Goal: Task Accomplishment & Management: Complete application form

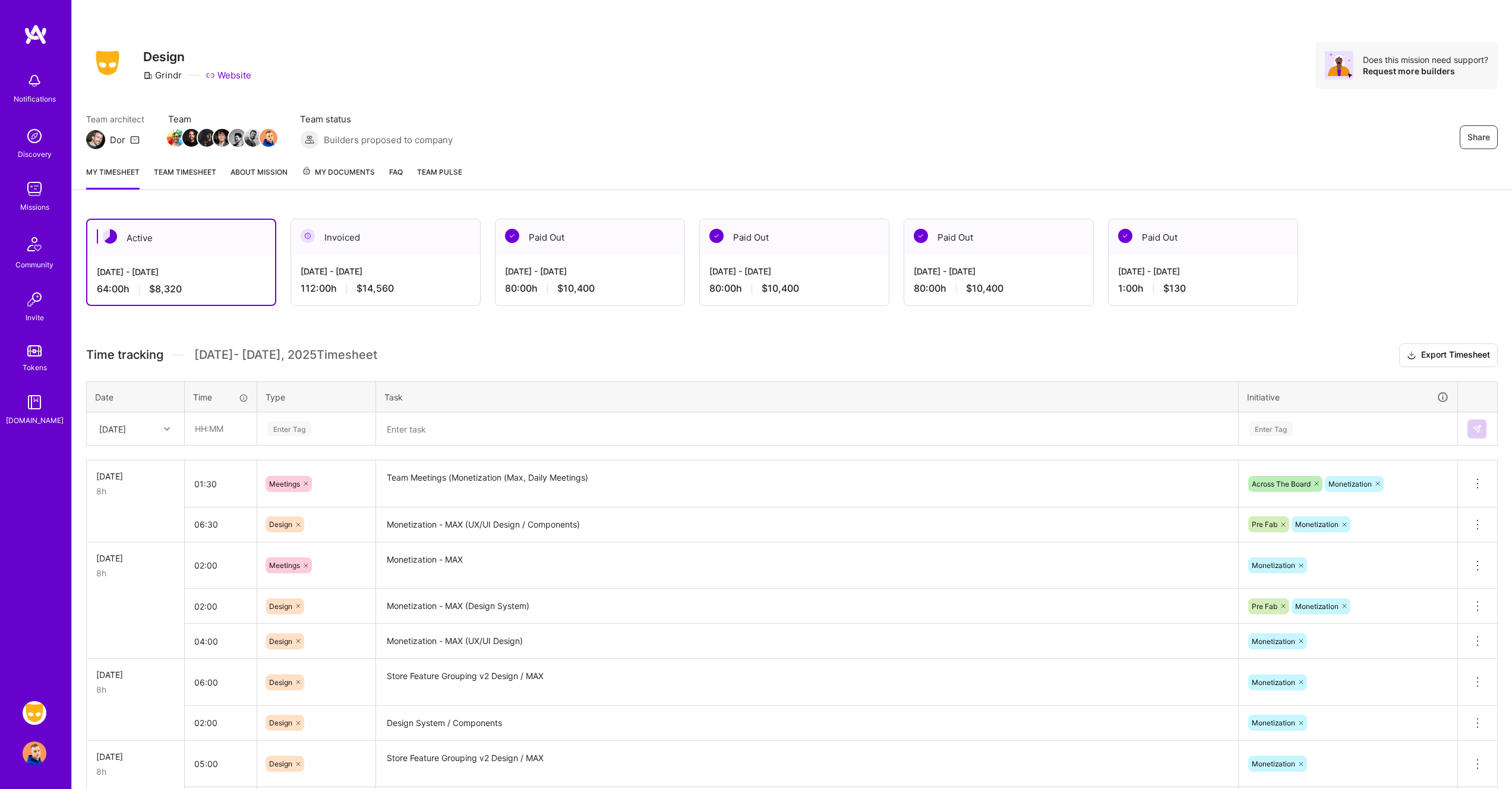
scroll to position [38, 0]
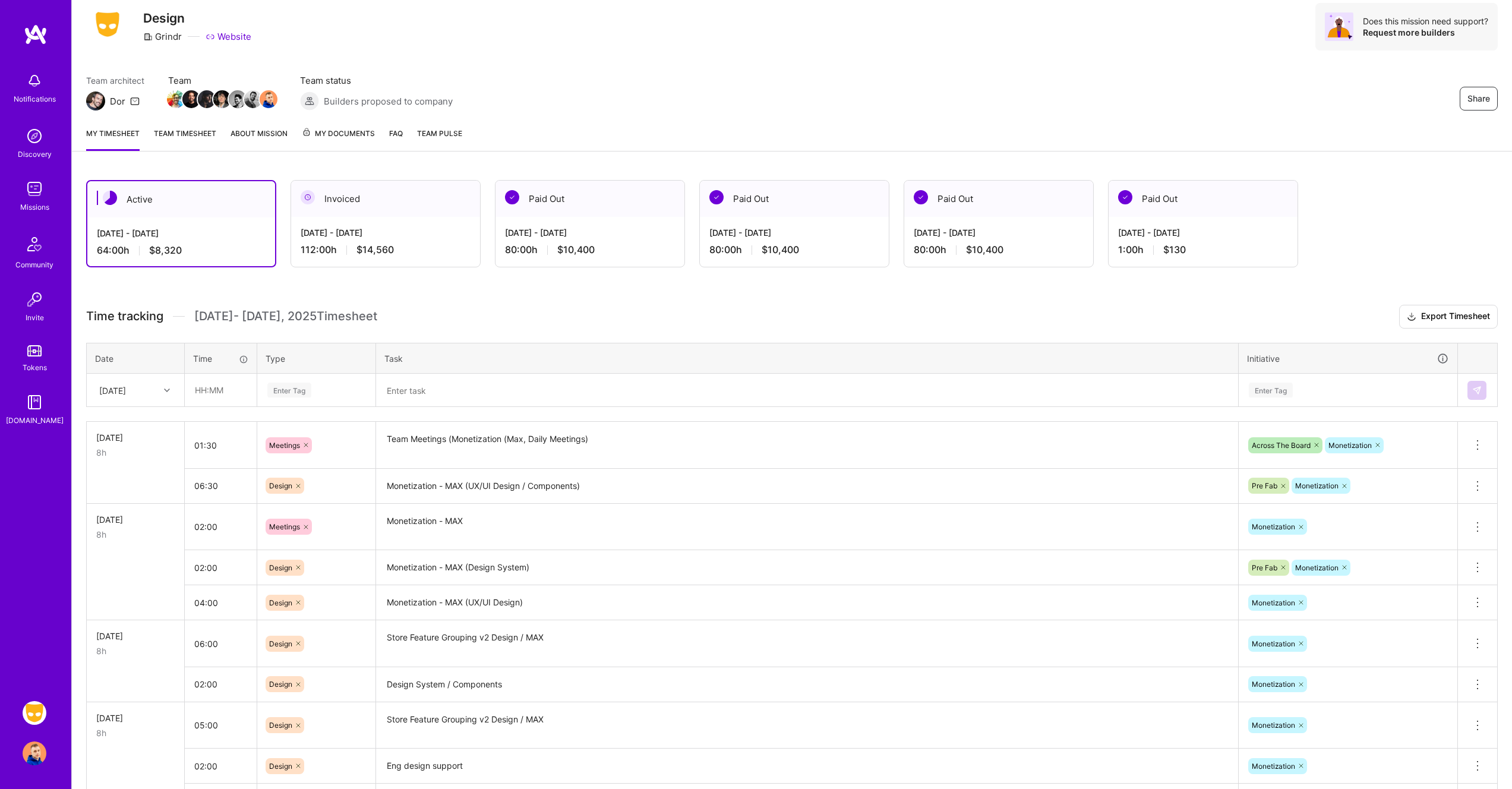
click at [163, 386] on div at bounding box center [169, 390] width 18 height 15
click at [421, 307] on h3 "Time tracking Aug 1 - Aug 15 , 2025 Timesheet Export Timesheet" at bounding box center [791, 317] width 1412 height 24
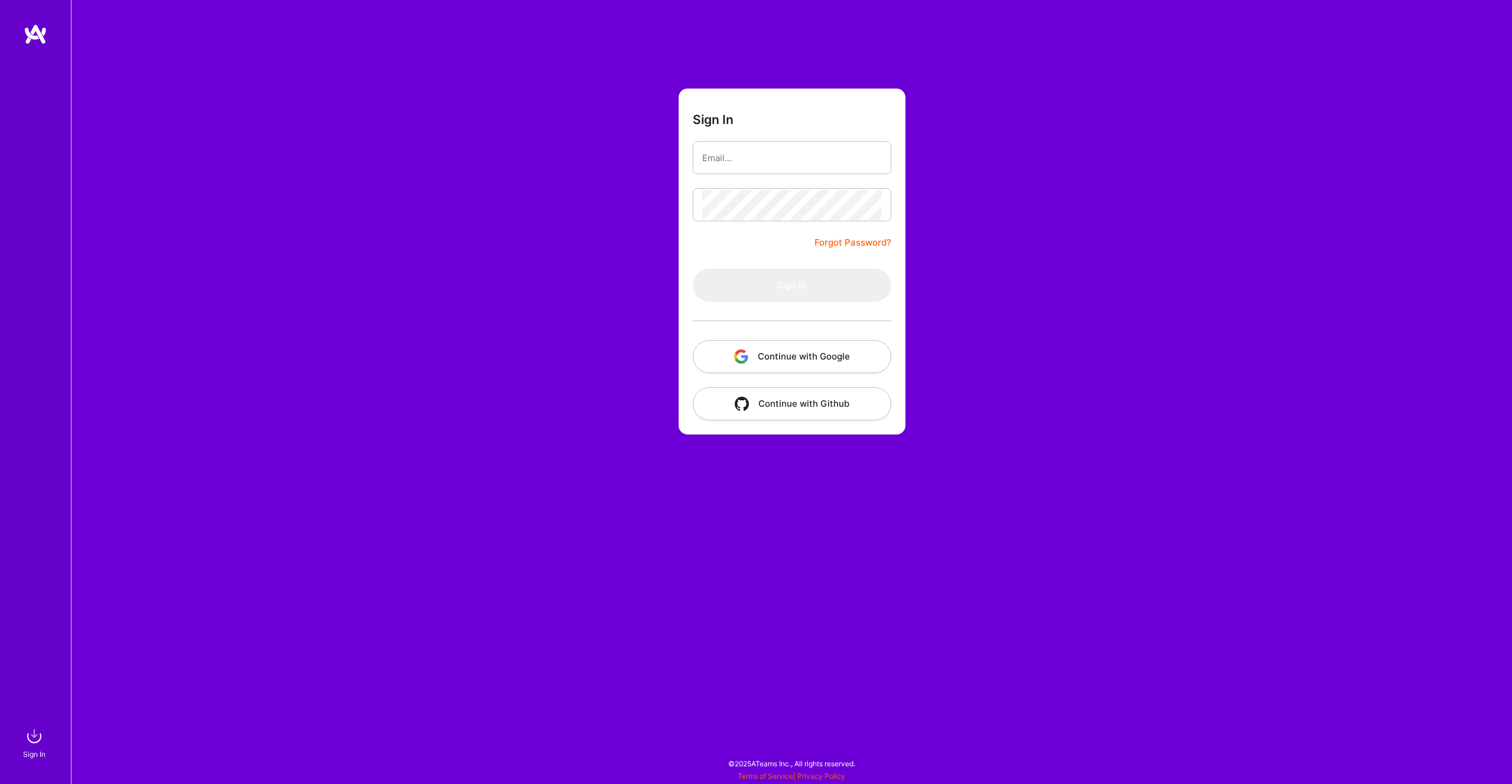
click at [814, 353] on button "Continue with Google" at bounding box center [792, 356] width 198 height 33
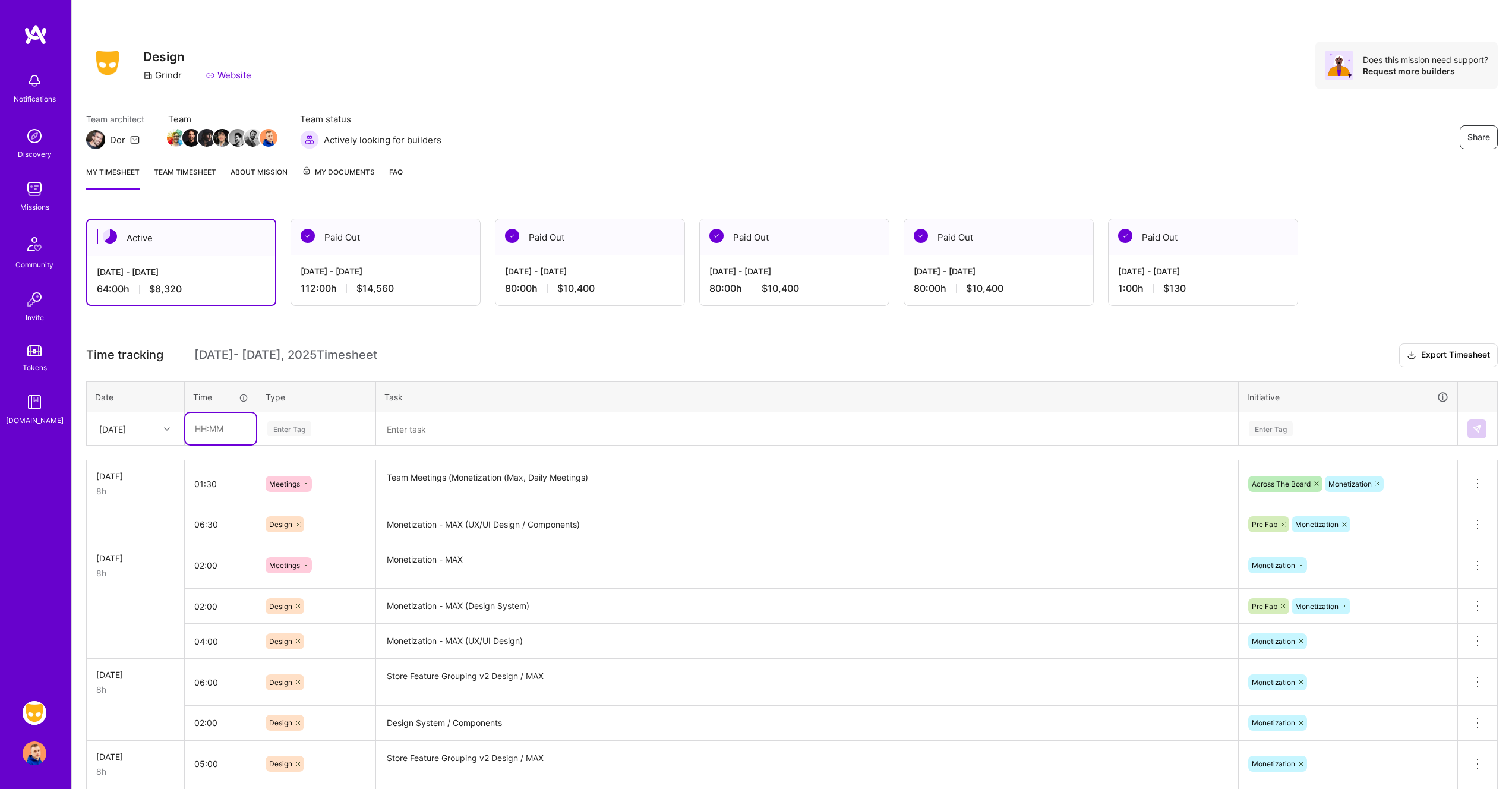
click at [212, 429] on input "text" at bounding box center [221, 429] width 71 height 31
type input "02:30"
type input "mee"
click at [299, 463] on span "Meetings" at bounding box center [285, 468] width 43 height 16
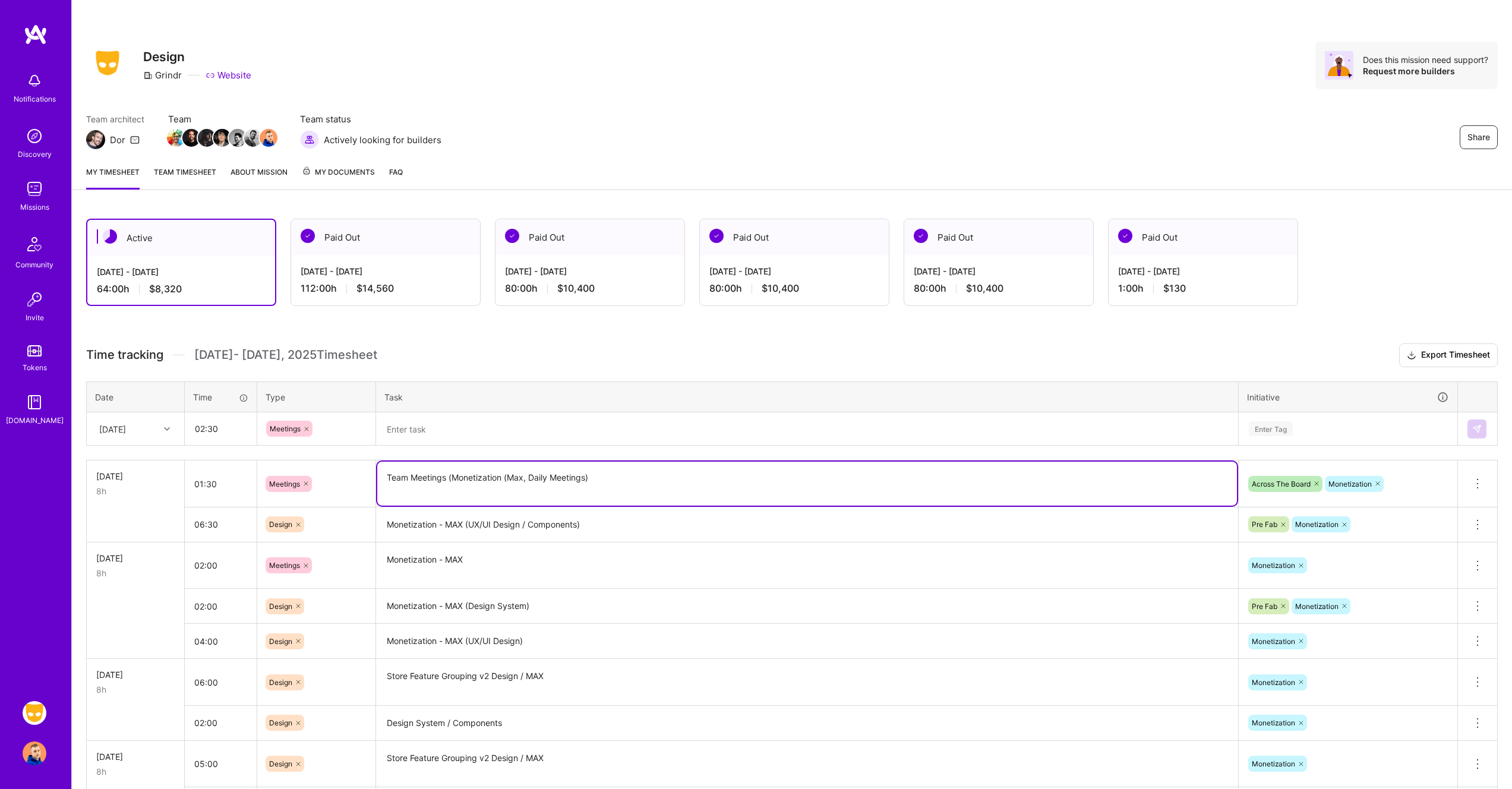
drag, startPoint x: 557, startPoint y: 480, endPoint x: 382, endPoint y: 481, distance: 175.0
click at [382, 481] on textarea "Team Meetings (Monetization (Max, Daily Meetings)" at bounding box center [807, 483] width 860 height 44
click at [419, 433] on textarea at bounding box center [807, 429] width 860 height 31
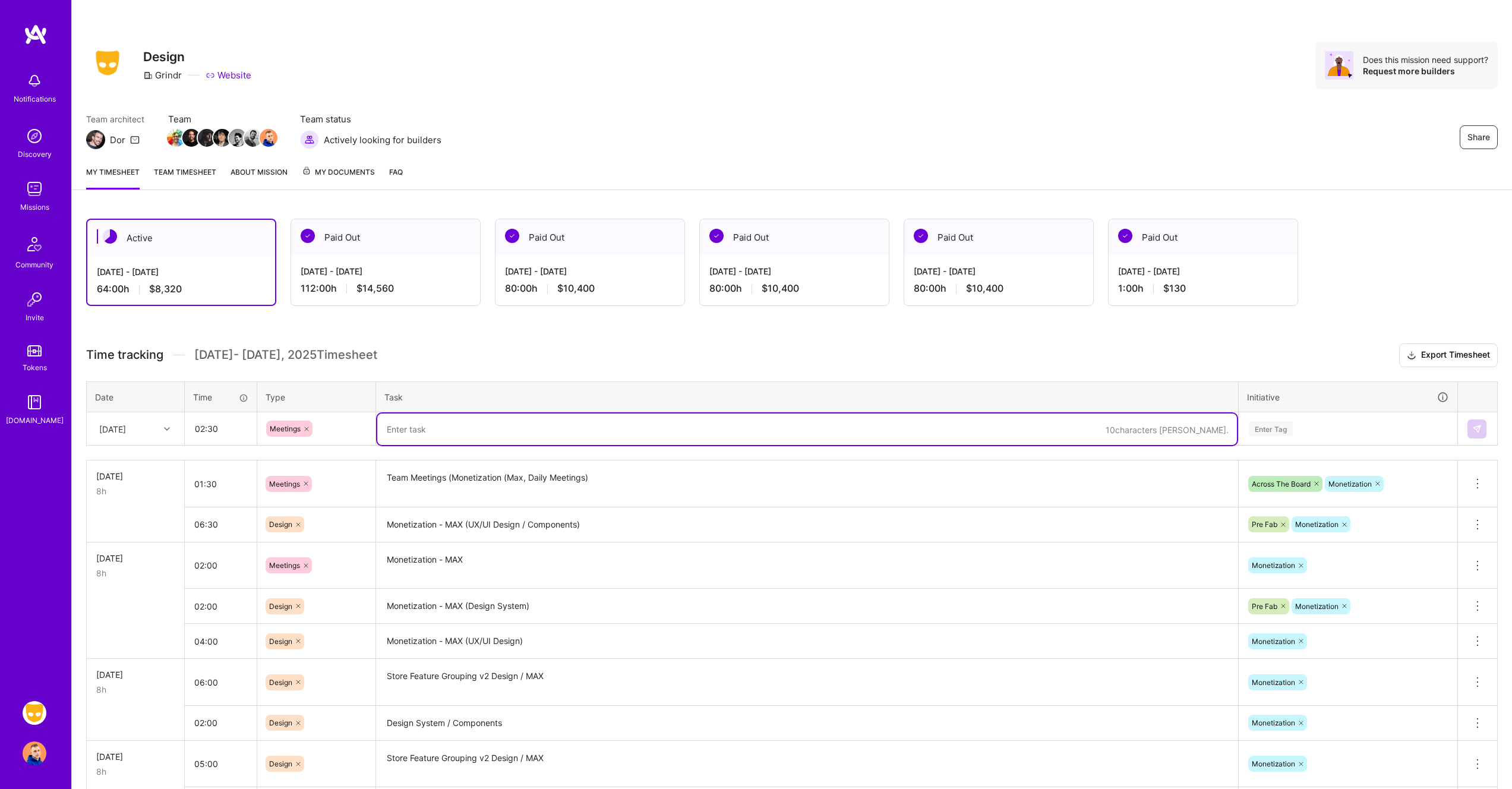
paste textarea "Team Meetings (Monetization (Max, Daily Meetings)"
click at [588, 426] on textarea "Team Meetings (Monetization (Max, Daily Meetings)" at bounding box center [807, 429] width 860 height 31
type textarea "Team Meetings (Monetization (Max, Daily Meetings, Design Critique)"
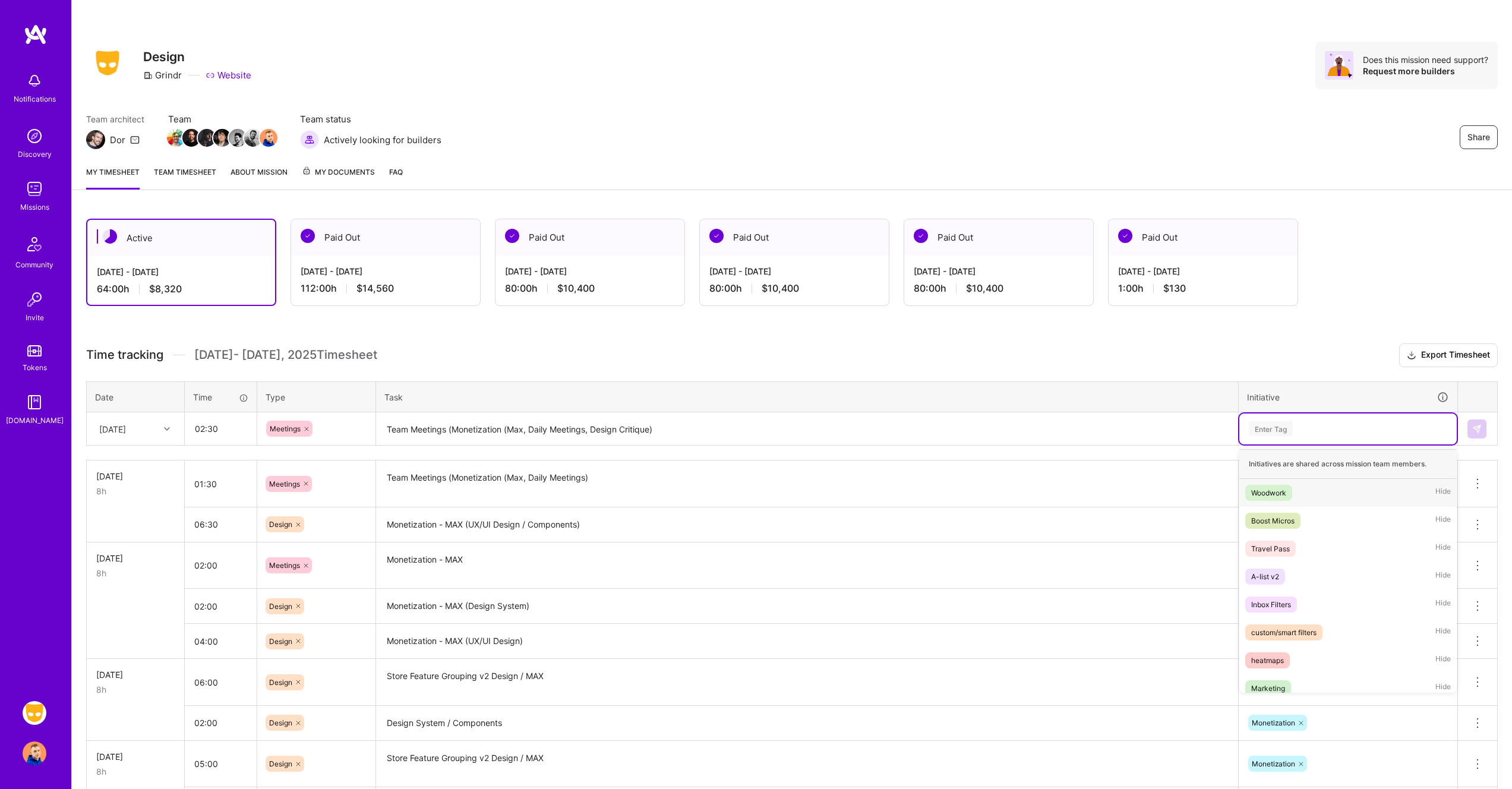
click at [1274, 424] on div "Enter Tag" at bounding box center [1270, 429] width 44 height 18
type input "mo"
type input "acr"
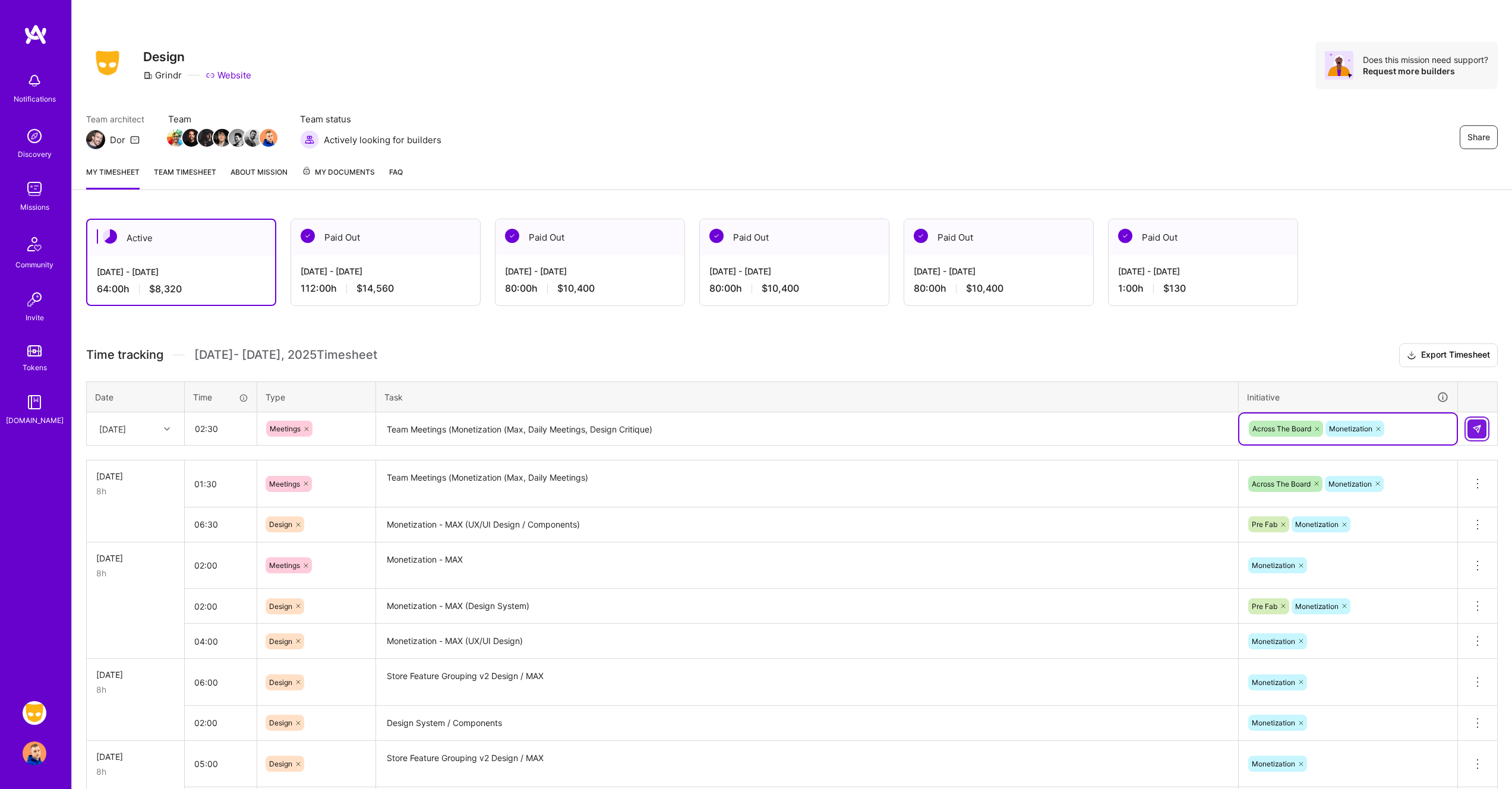
click at [1483, 424] on button at bounding box center [1477, 429] width 19 height 19
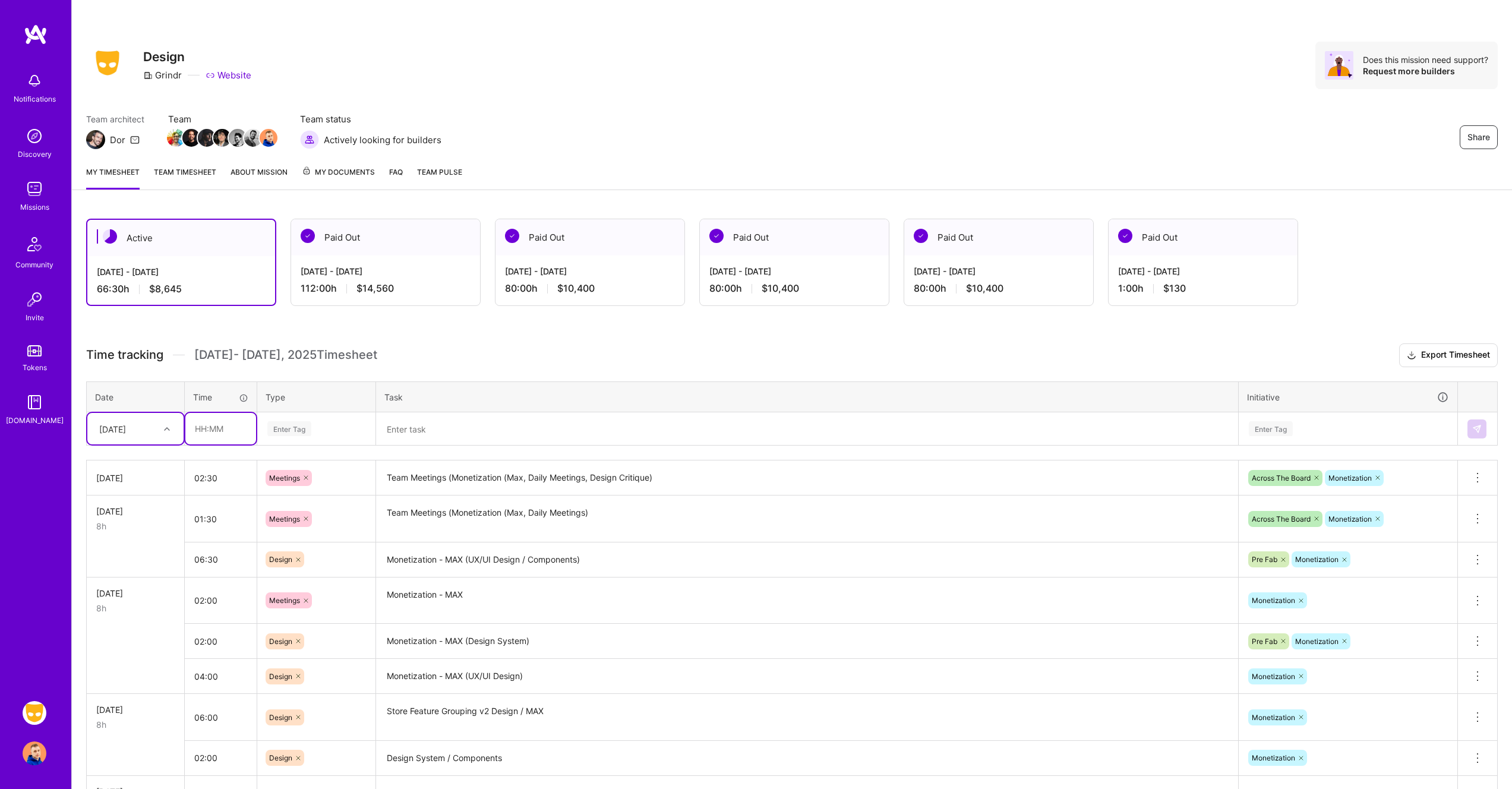
click at [224, 429] on input "text" at bounding box center [221, 429] width 71 height 31
type input "05:30"
type input "de"
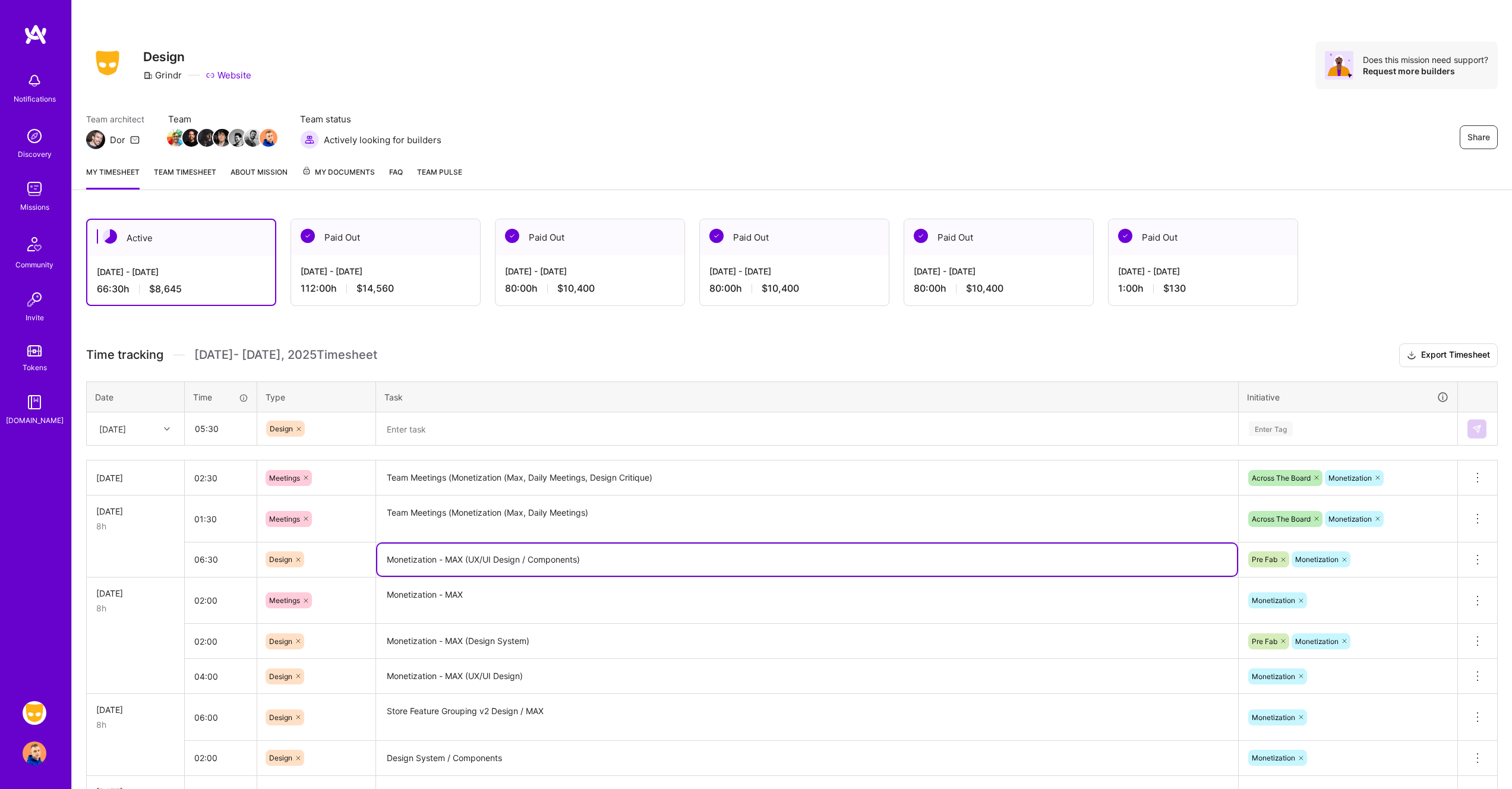
drag, startPoint x: 578, startPoint y: 558, endPoint x: 321, endPoint y: 556, distance: 257.0
click at [321, 556] on tr "06:30 Design Monetization - MAX (UX/UI Design / Components) Pre Fab Monetizatio…" at bounding box center [792, 560] width 1411 height 35
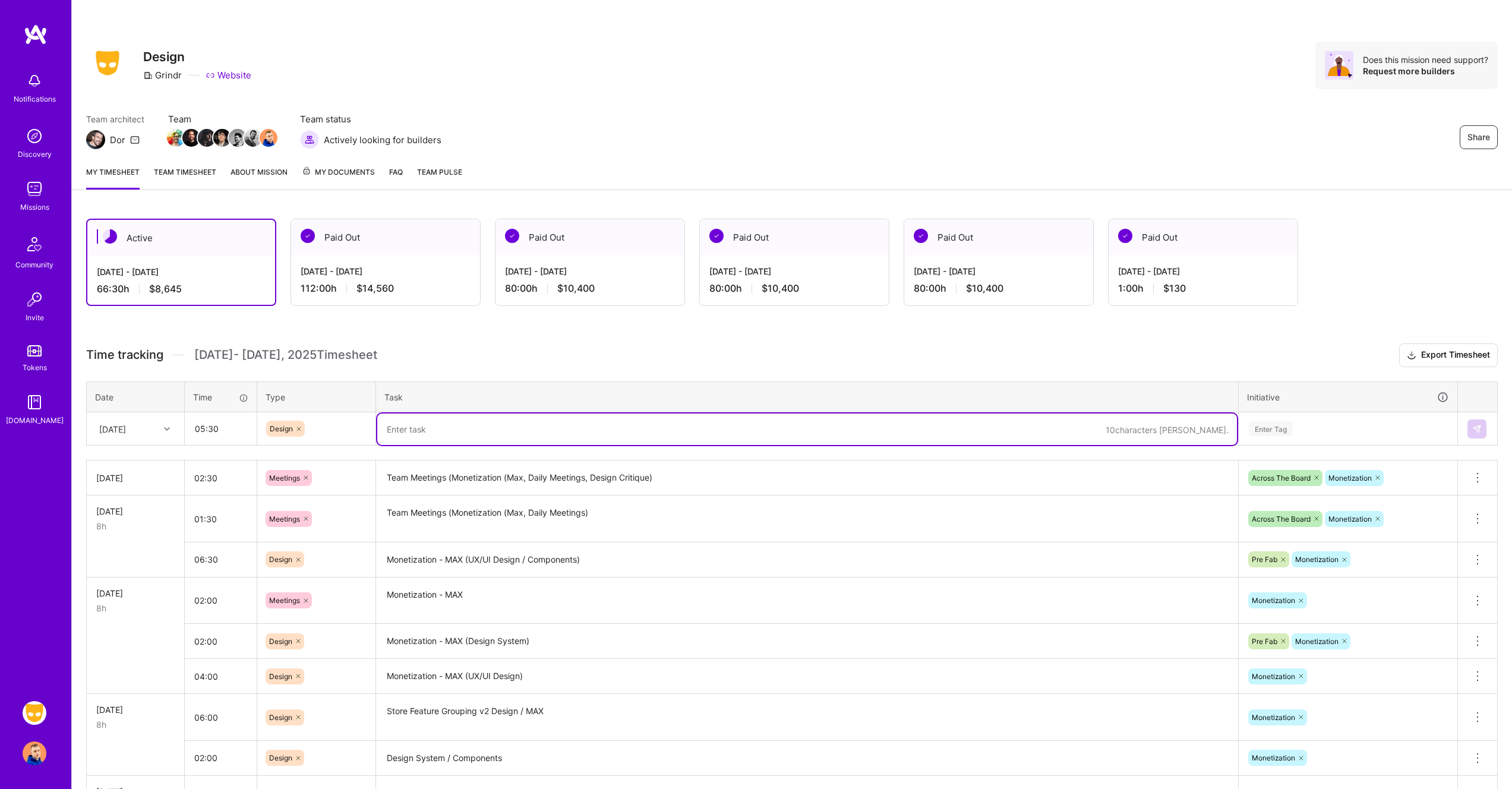
click at [548, 437] on textarea at bounding box center [807, 429] width 860 height 31
paste textarea "Monetization - MAX (UX/UI Design / Components)"
type textarea "Monetization - MAX (UX/UI Design / Components)"
click at [1342, 426] on div "Enter Tag" at bounding box center [1348, 428] width 201 height 15
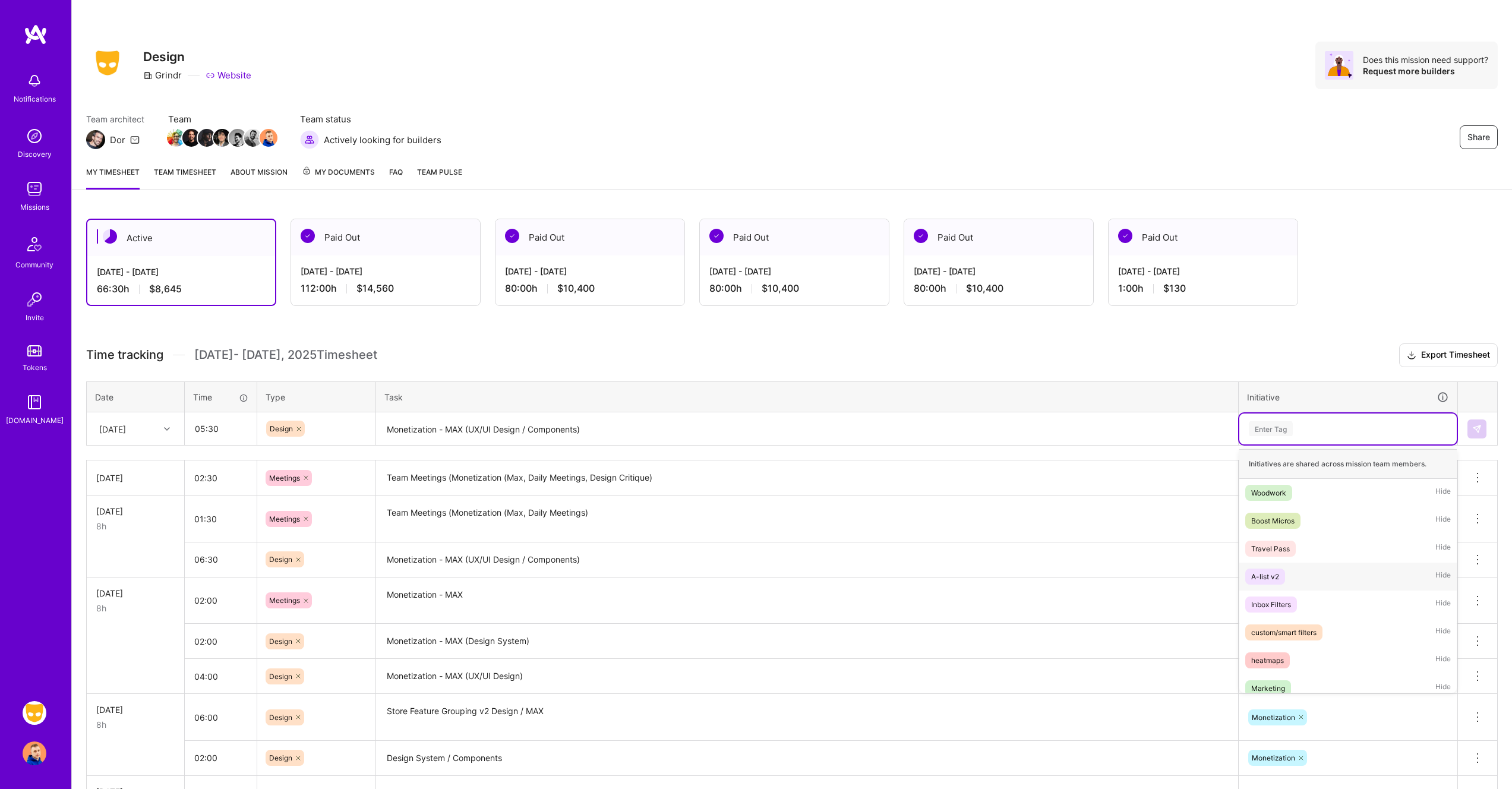
scroll to position [512, 0]
click at [1313, 455] on div "Monetization Hide" at bounding box center [1348, 455] width 218 height 28
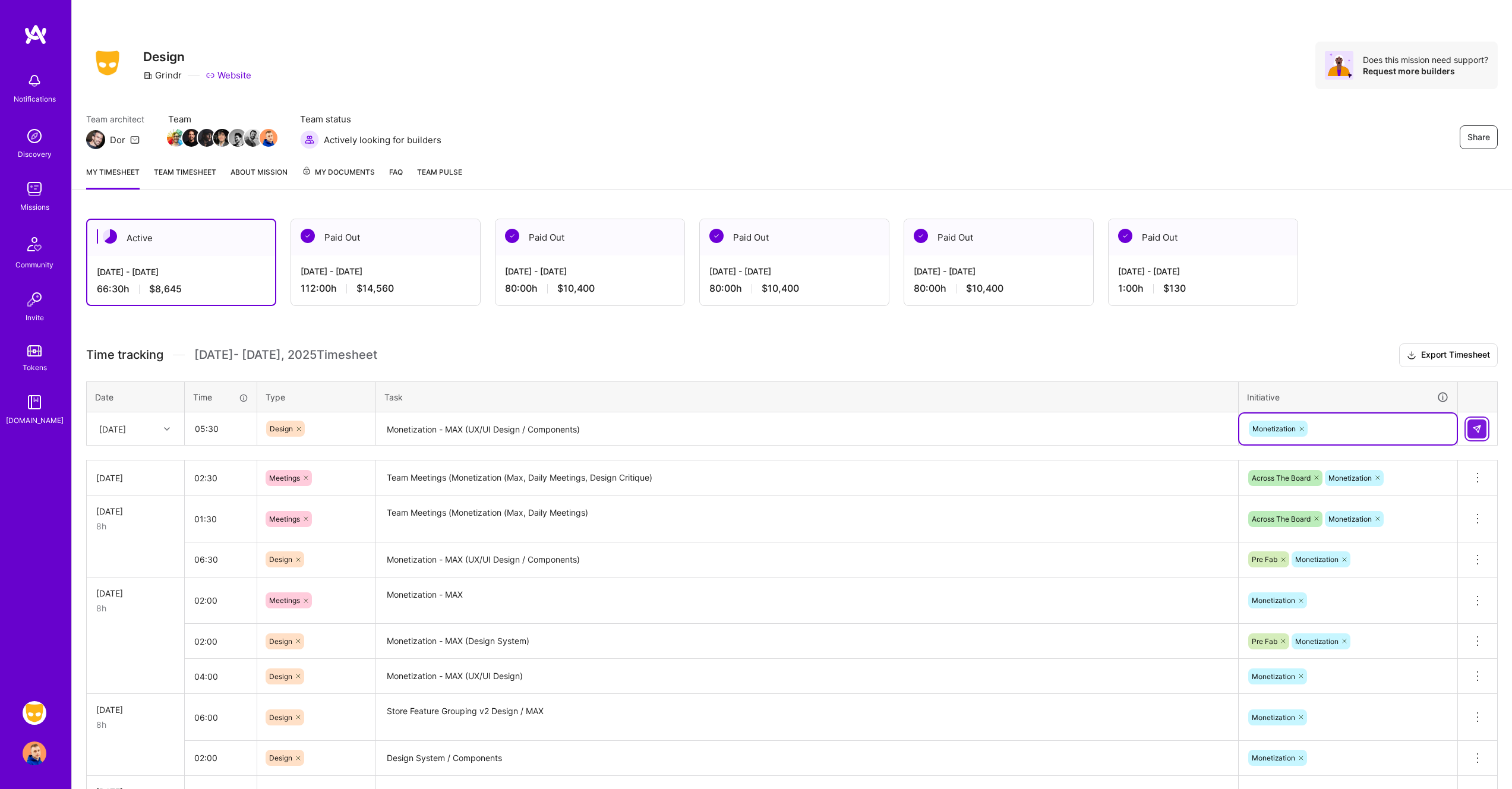
click at [1478, 431] on img at bounding box center [1477, 429] width 9 height 9
